Goal: Task Accomplishment & Management: Use online tool/utility

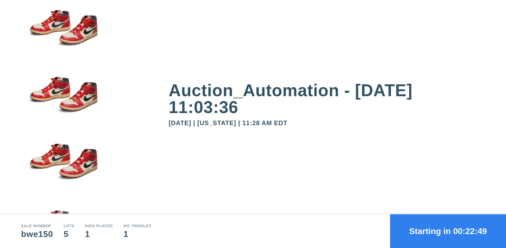
click at [448, 231] on button "Starting in 00:22:49" at bounding box center [448, 231] width 116 height 34
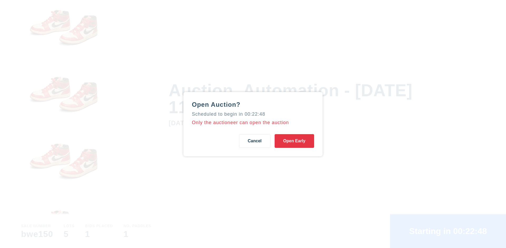
click at [294, 141] on button "Open Early" at bounding box center [294, 141] width 40 height 14
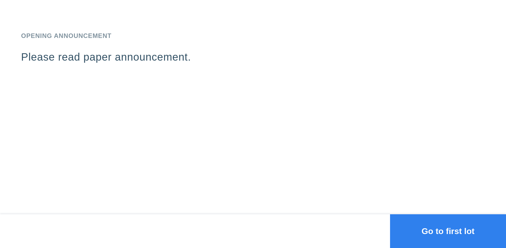
click at [448, 231] on button "Go to first lot" at bounding box center [448, 231] width 116 height 34
